Goal: Use online tool/utility: Utilize a website feature to perform a specific function

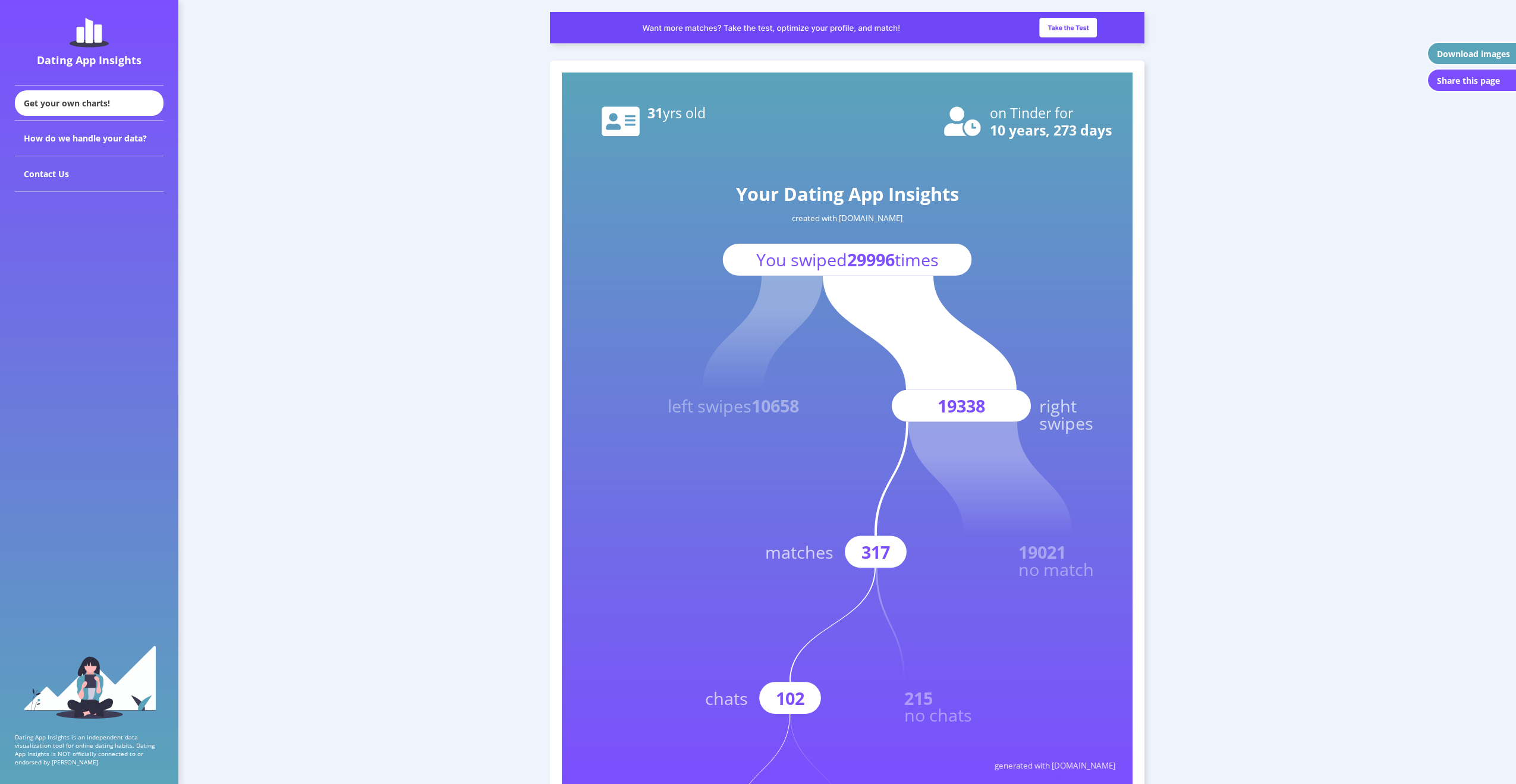
scroll to position [476, 0]
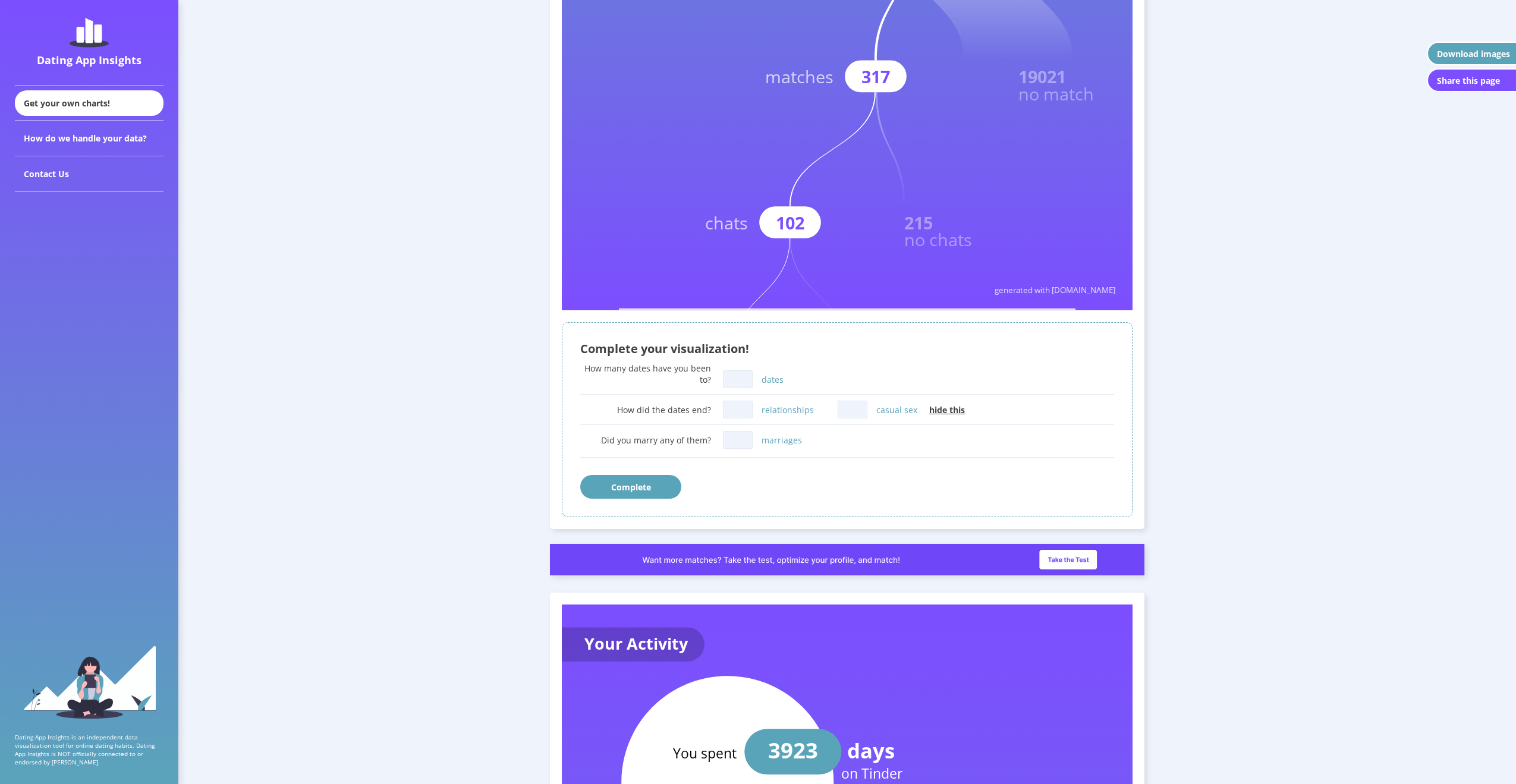
click at [734, 376] on input "dates" at bounding box center [738, 379] width 29 height 18
type input "100"
click at [743, 407] on input "relationships" at bounding box center [738, 410] width 29 height 18
type input "10"
click at [741, 443] on input "marriages" at bounding box center [738, 440] width 29 height 18
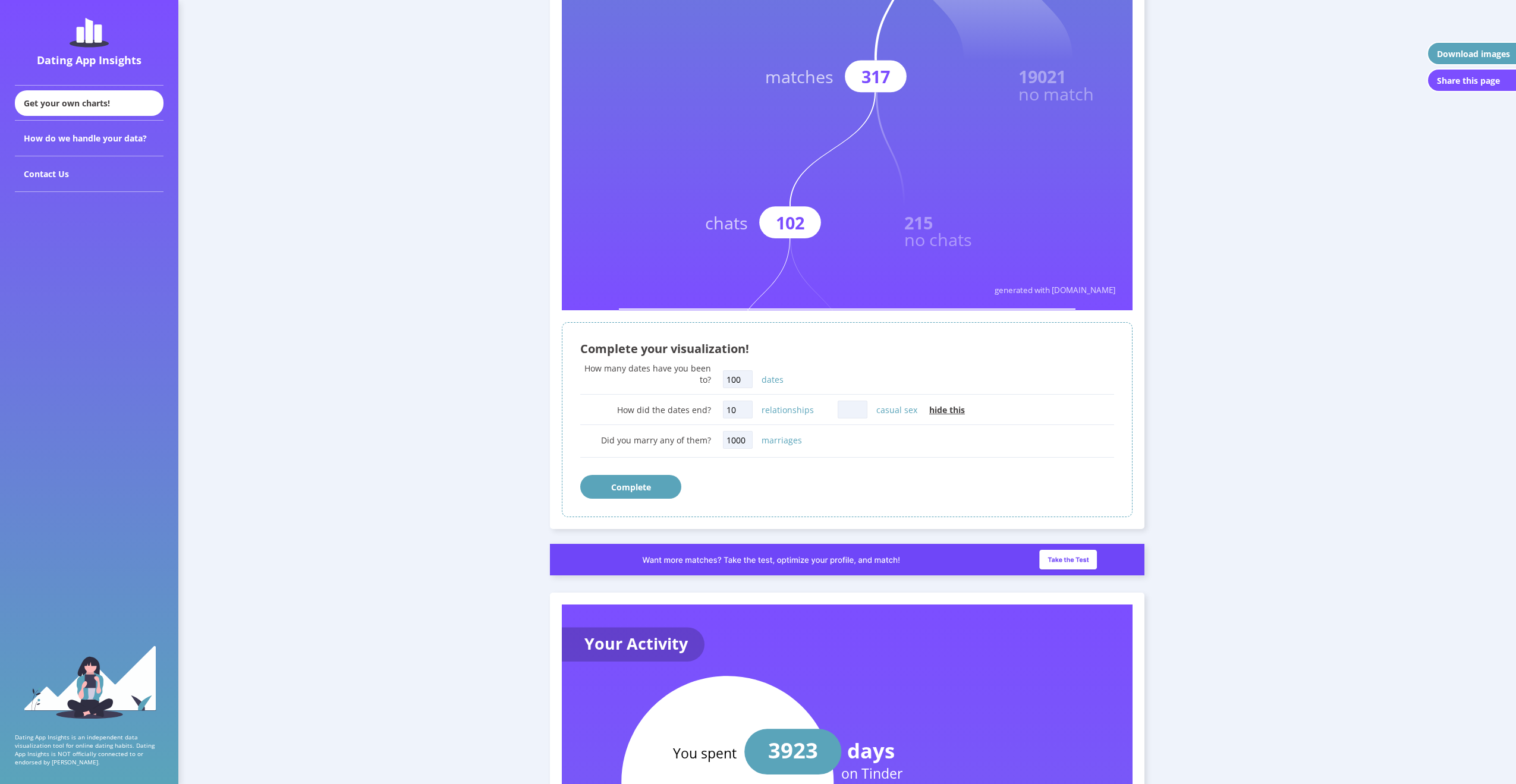
type input "1000"
click at [845, 411] on input "casual sex" at bounding box center [852, 410] width 29 height 18
click at [633, 486] on button "Complete" at bounding box center [631, 486] width 101 height 24
drag, startPoint x: 859, startPoint y: 407, endPoint x: 773, endPoint y: 410, distance: 86.1
click at [773, 410] on div "How did the dates end? 10 relationships 999 casual sex hide this" at bounding box center [847, 409] width 534 height 24
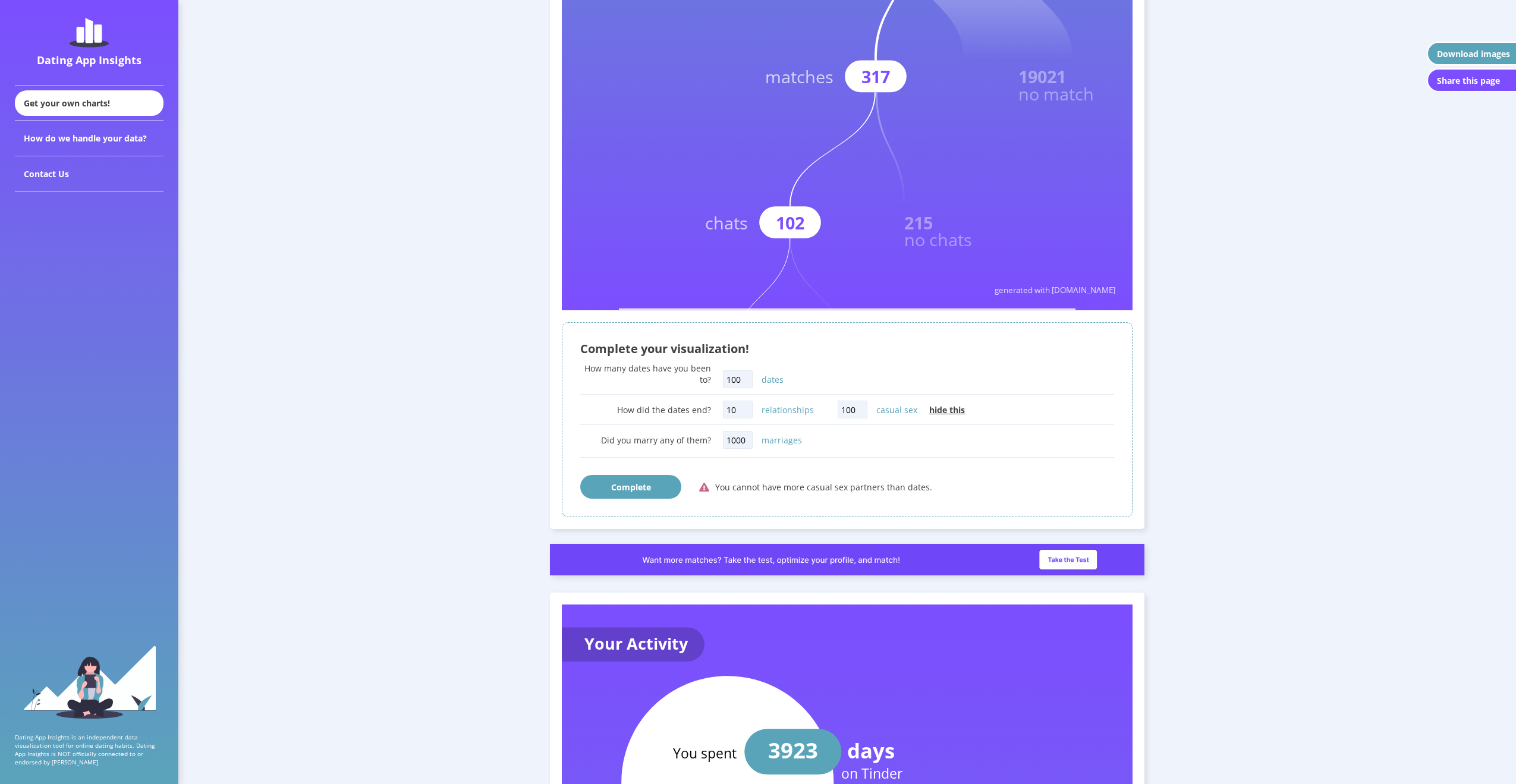
type input "100"
click at [641, 486] on button "Complete" at bounding box center [631, 486] width 101 height 24
